Goal: Information Seeking & Learning: Learn about a topic

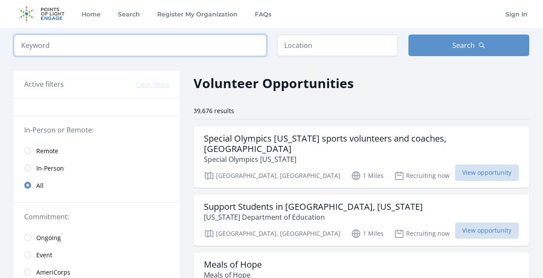
click at [189, 47] on input "search" at bounding box center [140, 46] width 253 height 22
click at [292, 48] on input "text" at bounding box center [337, 46] width 121 height 22
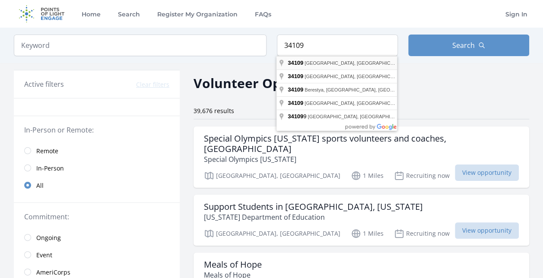
type input "[GEOGRAPHIC_DATA], [GEOGRAPHIC_DATA]"
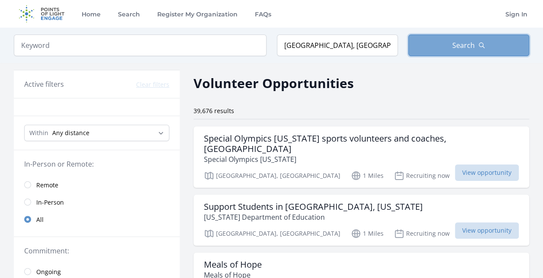
click at [447, 45] on button "Search" at bounding box center [469, 46] width 121 height 22
click at [458, 41] on span "Search" at bounding box center [464, 45] width 22 height 10
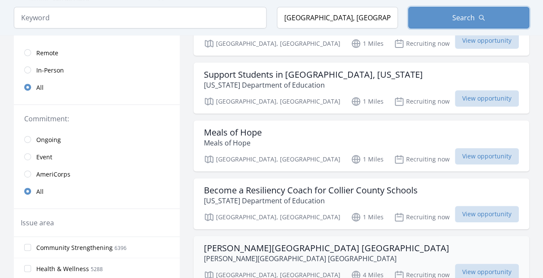
scroll to position [131, 0]
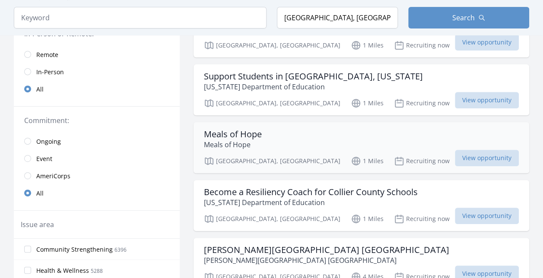
click at [249, 129] on h3 "Meals of Hope" at bounding box center [233, 134] width 58 height 10
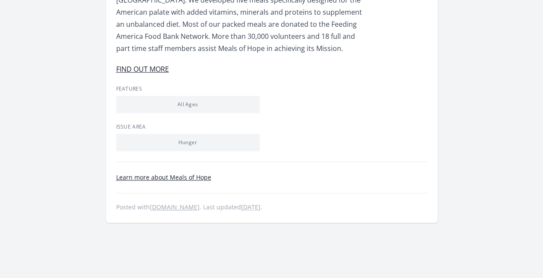
scroll to position [323, 0]
click at [150, 67] on link "FIND OUT MORE" at bounding box center [142, 70] width 53 height 10
